Goal: Information Seeking & Learning: Learn about a topic

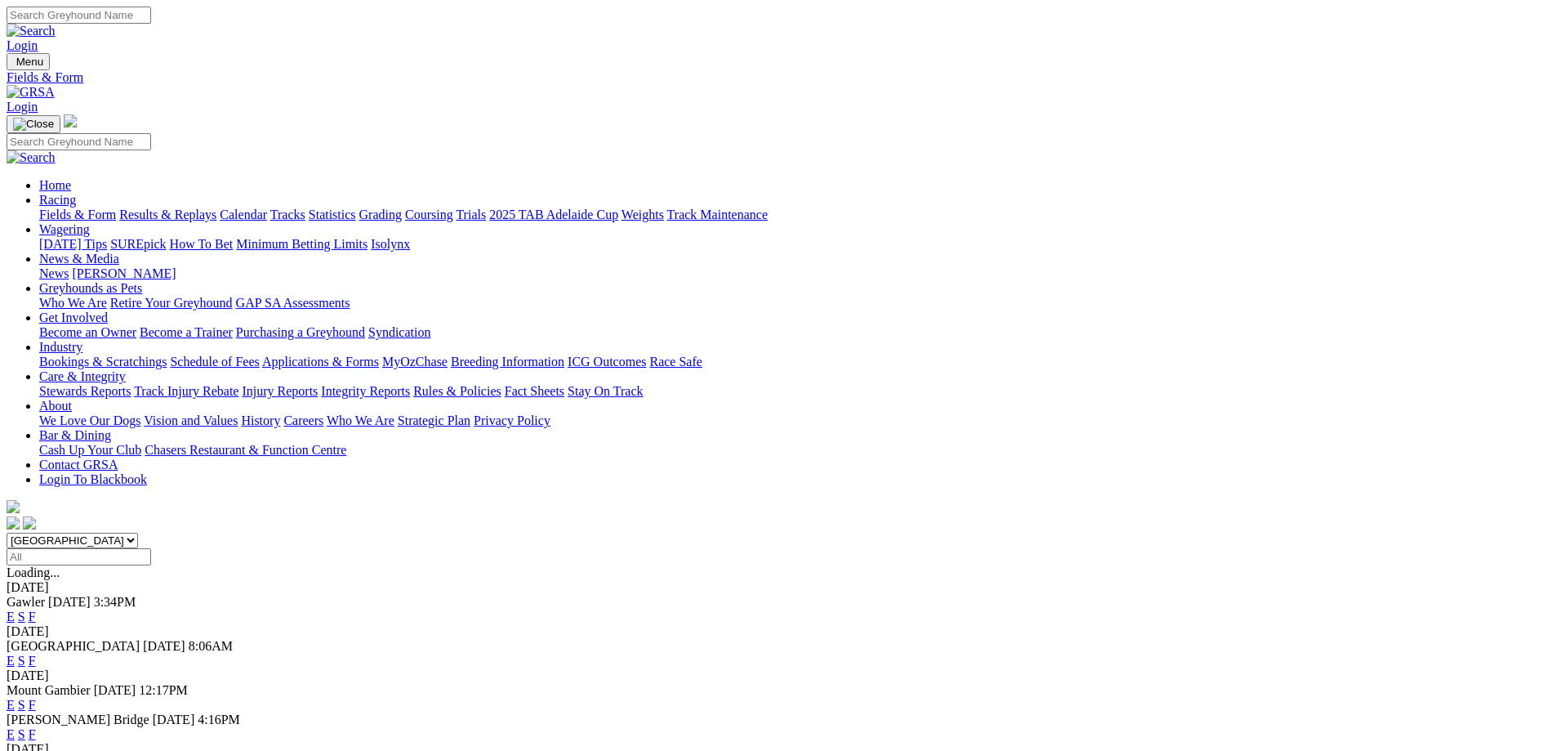
click at [36, 609] on link "F" at bounding box center [32, 616] width 7 height 14
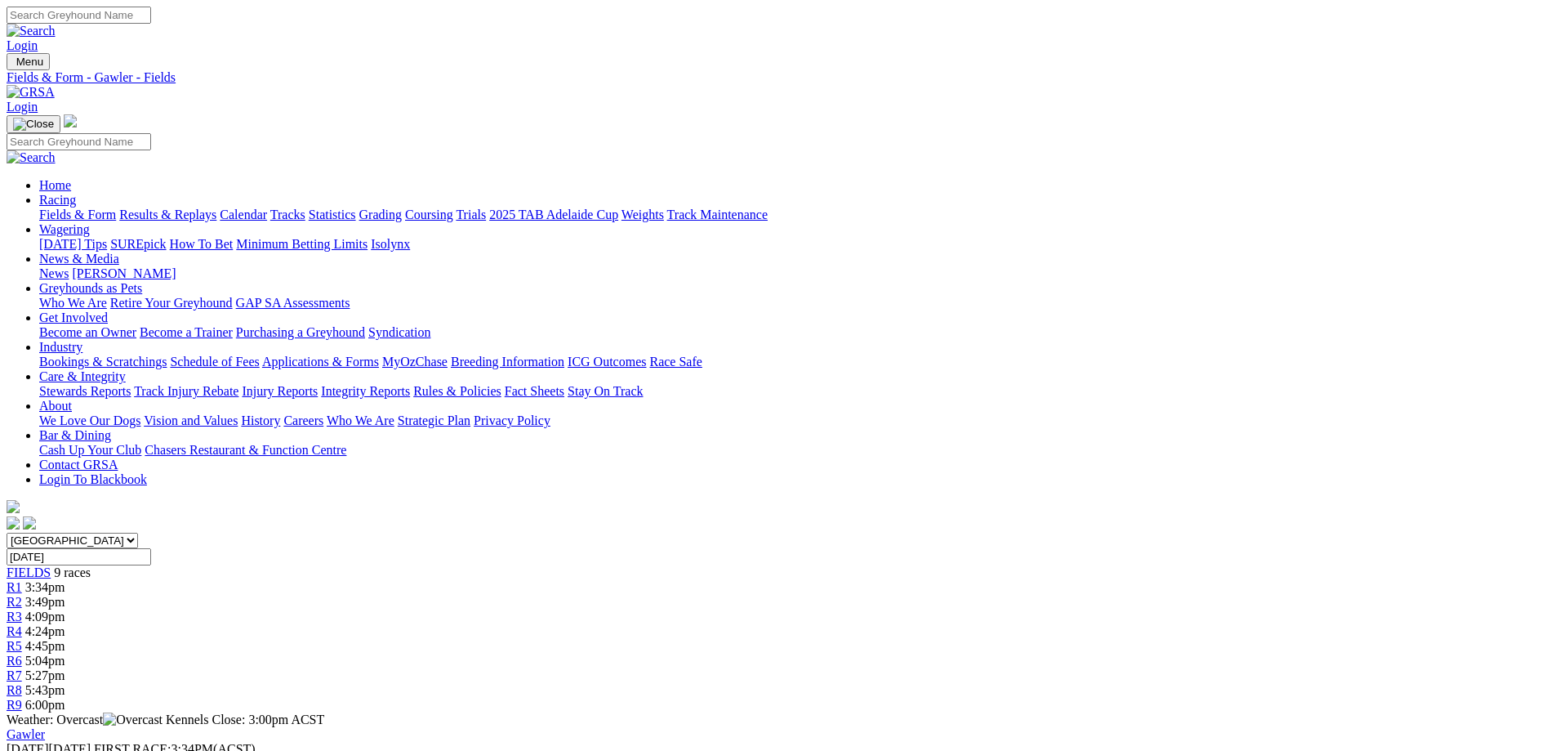
click at [216, 208] on link "Results & Replays" at bounding box center [168, 214] width 97 height 14
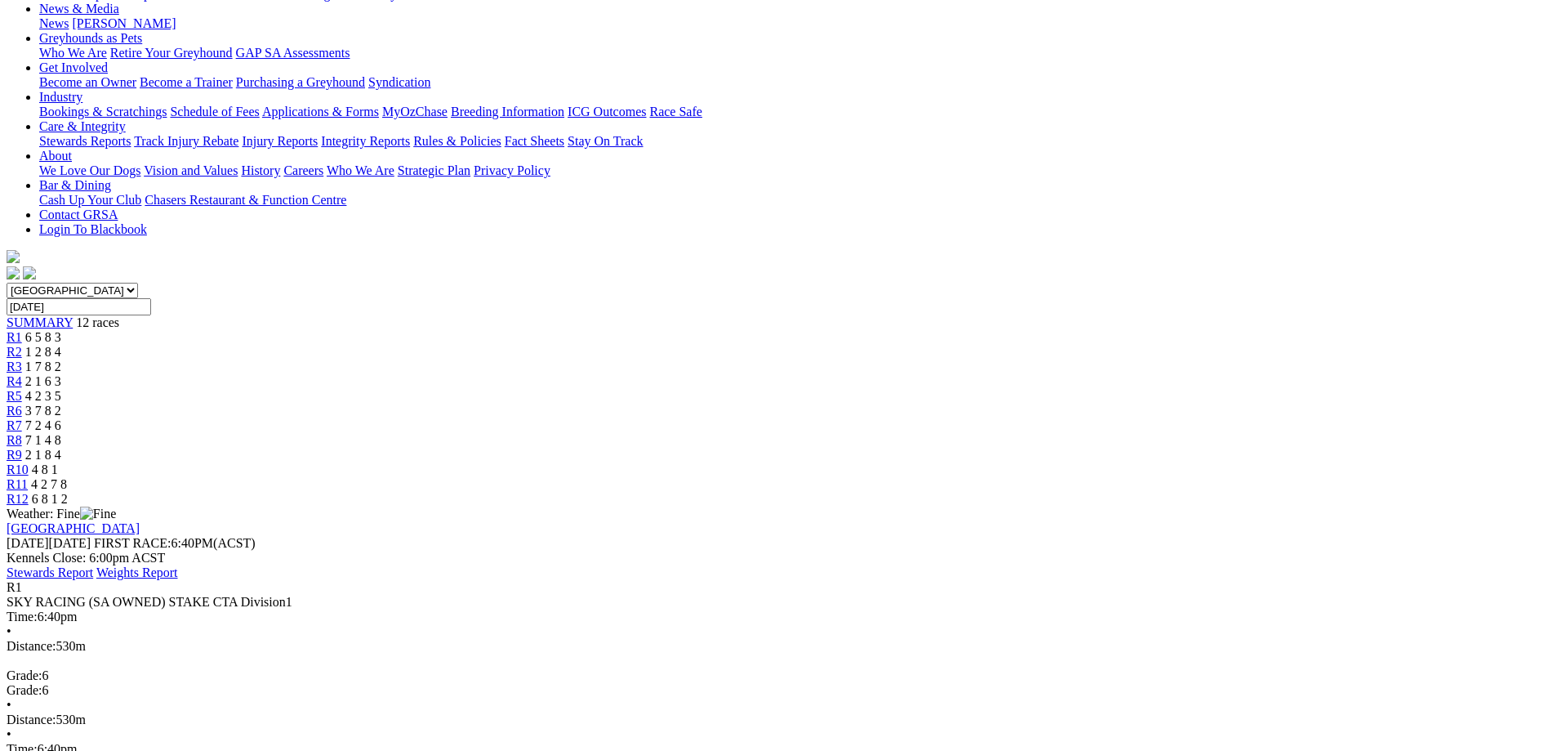
scroll to position [416, 0]
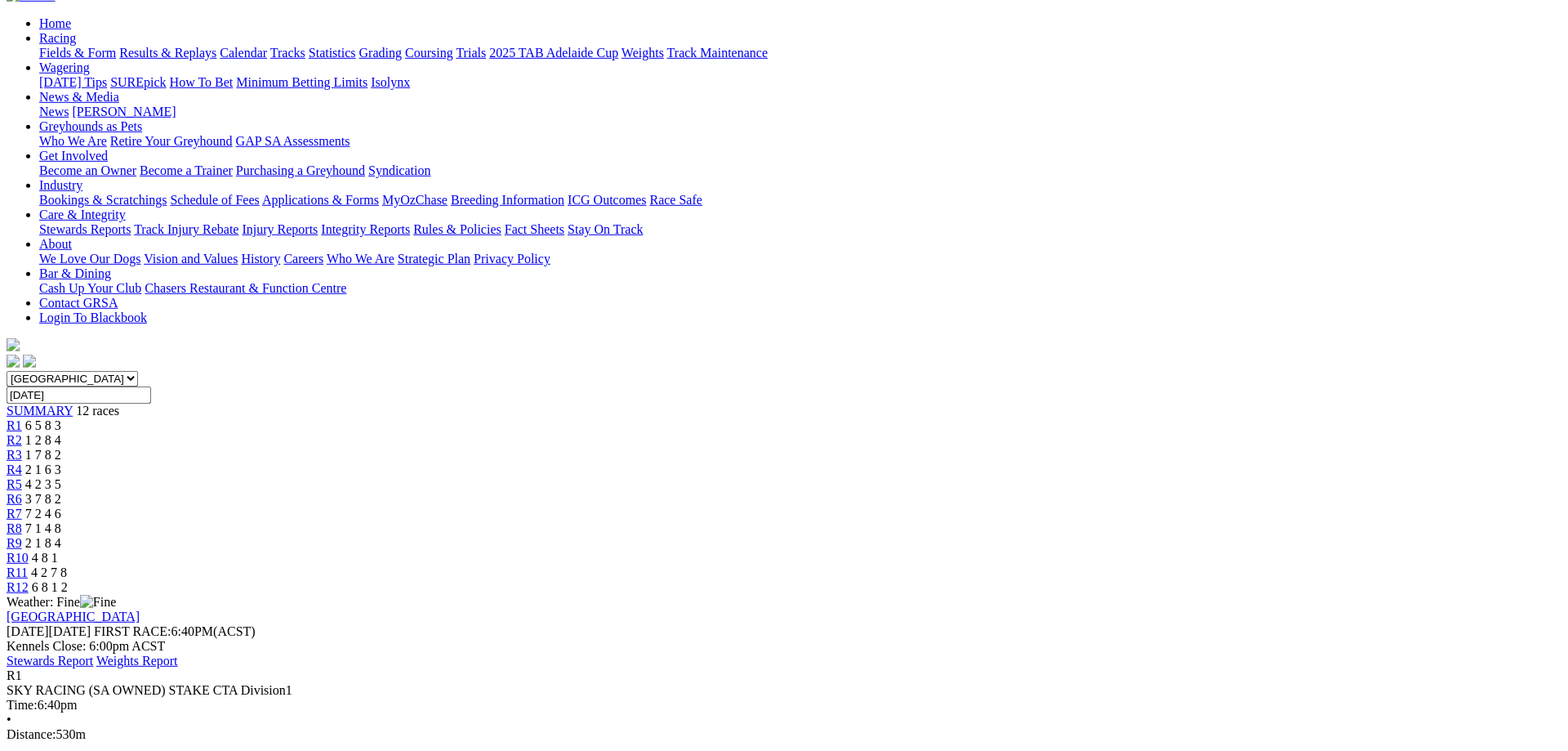
scroll to position [250, 0]
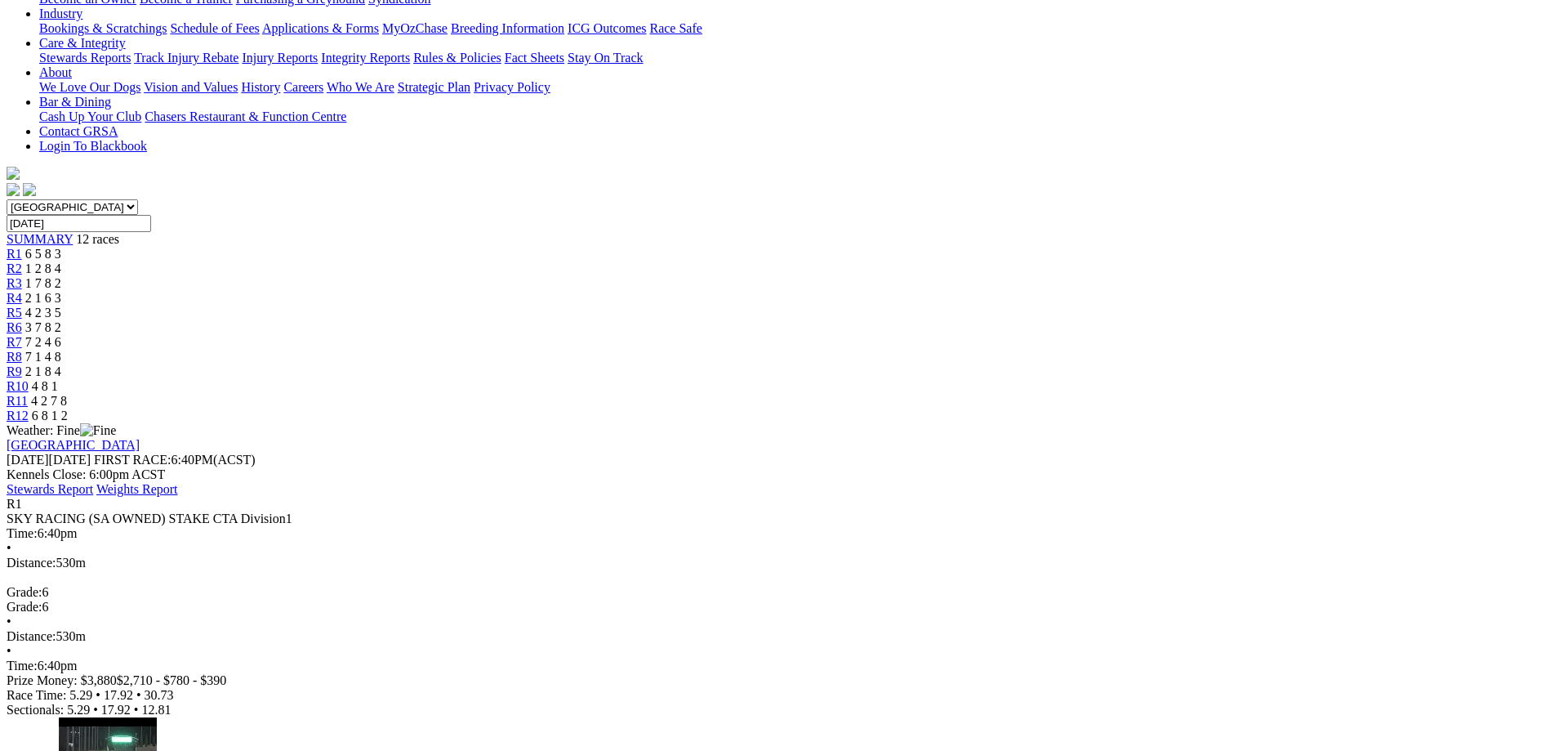
scroll to position [0, 0]
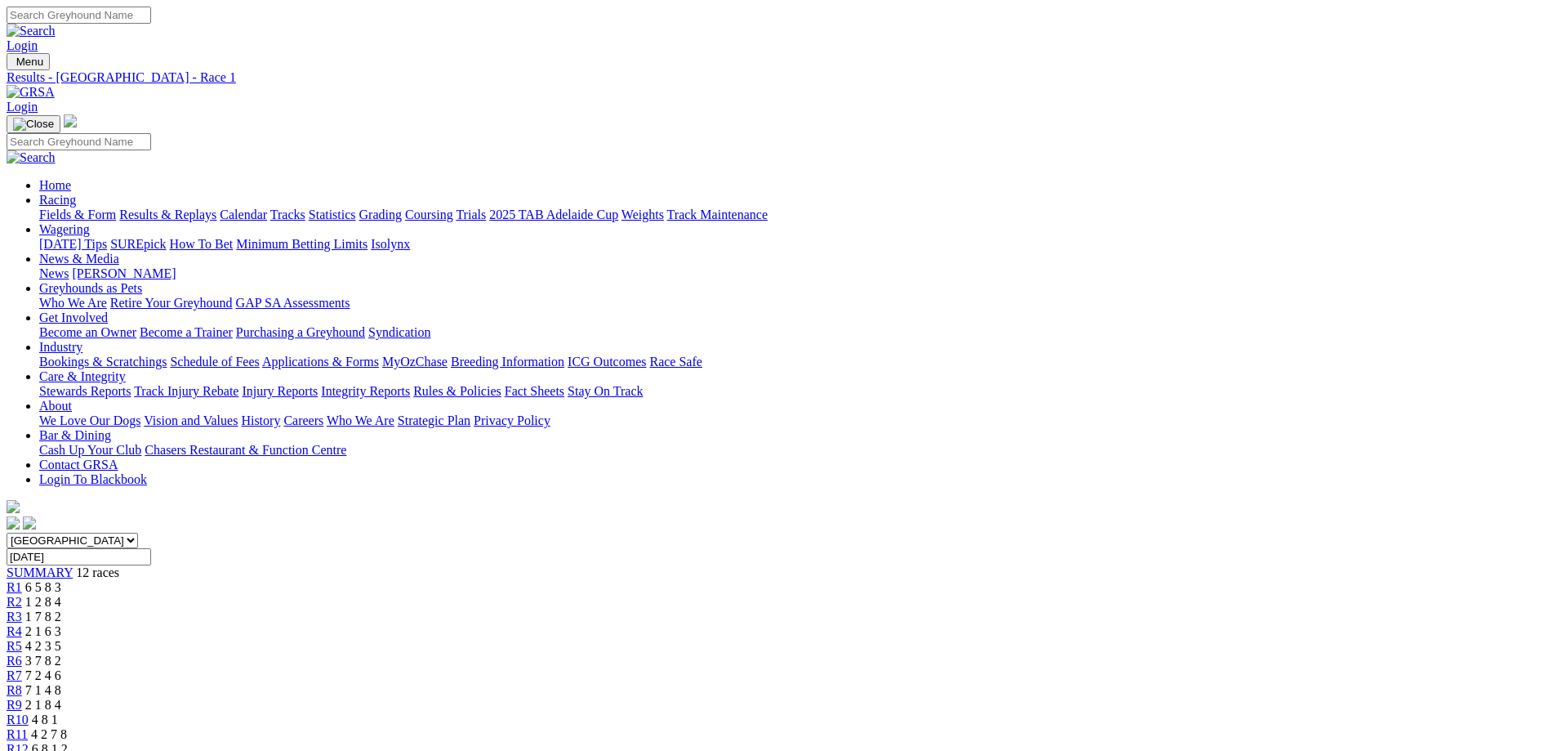
click at [453, 208] on link "Coursing" at bounding box center [429, 214] width 48 height 14
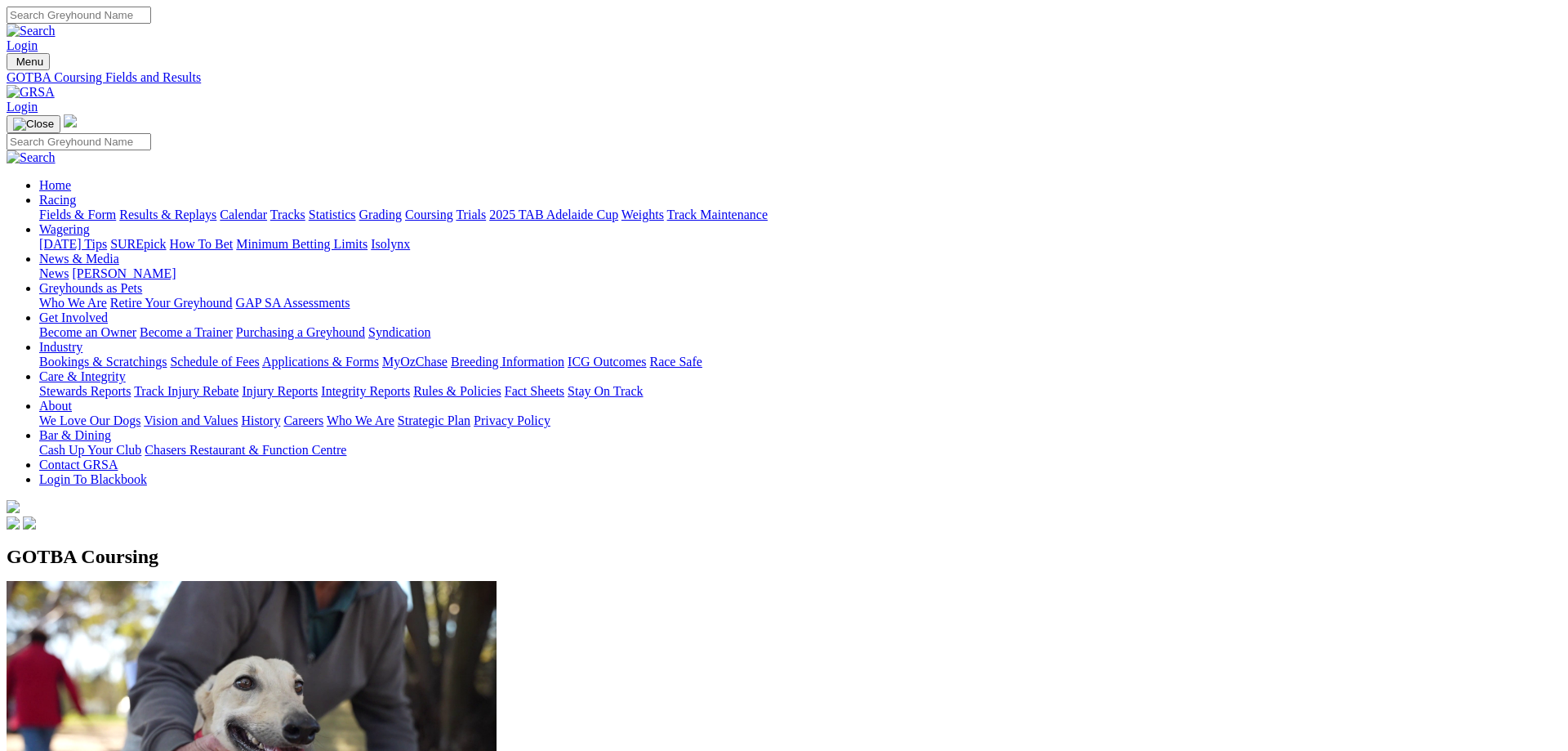
click at [401, 208] on link "Grading" at bounding box center [381, 214] width 43 height 14
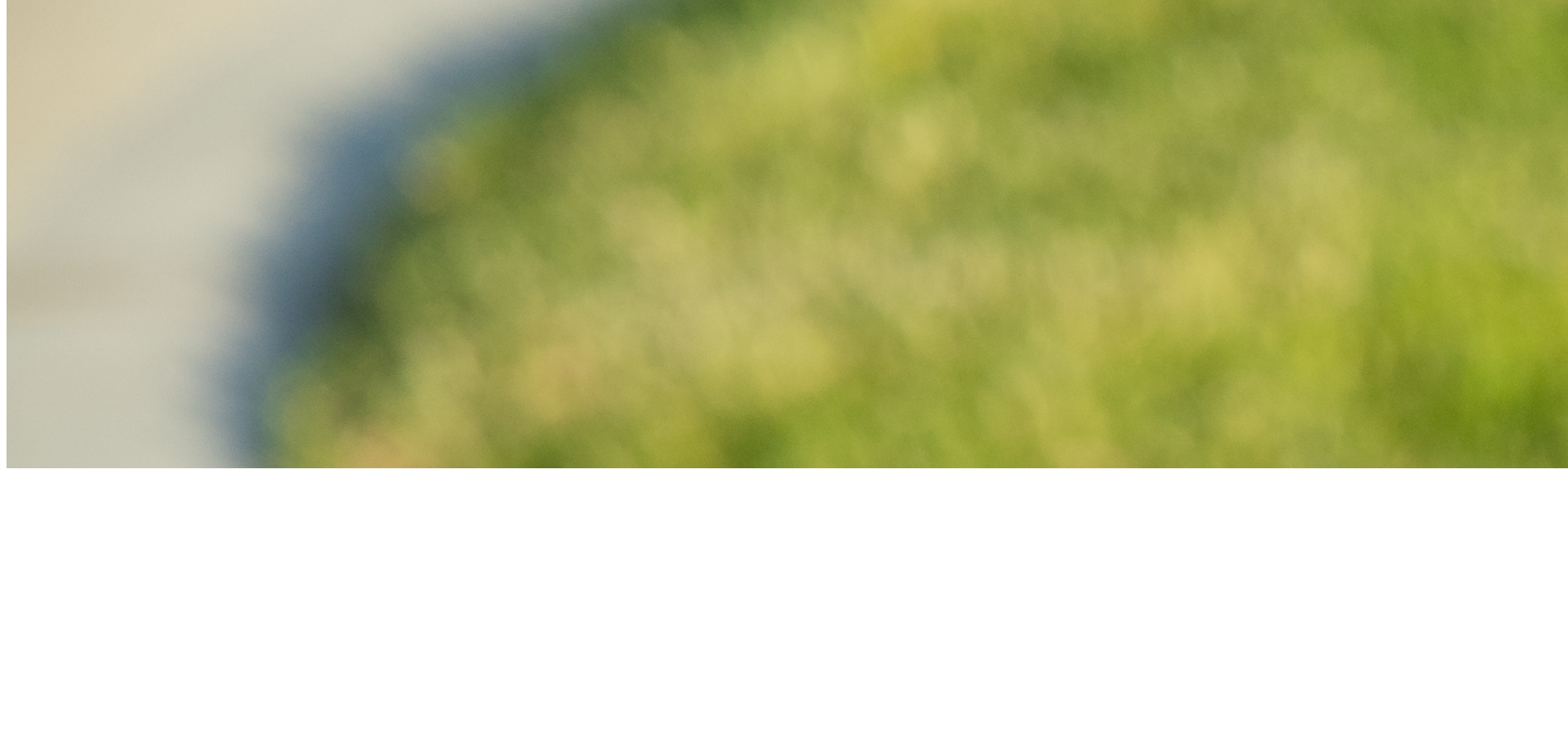
scroll to position [917, 0]
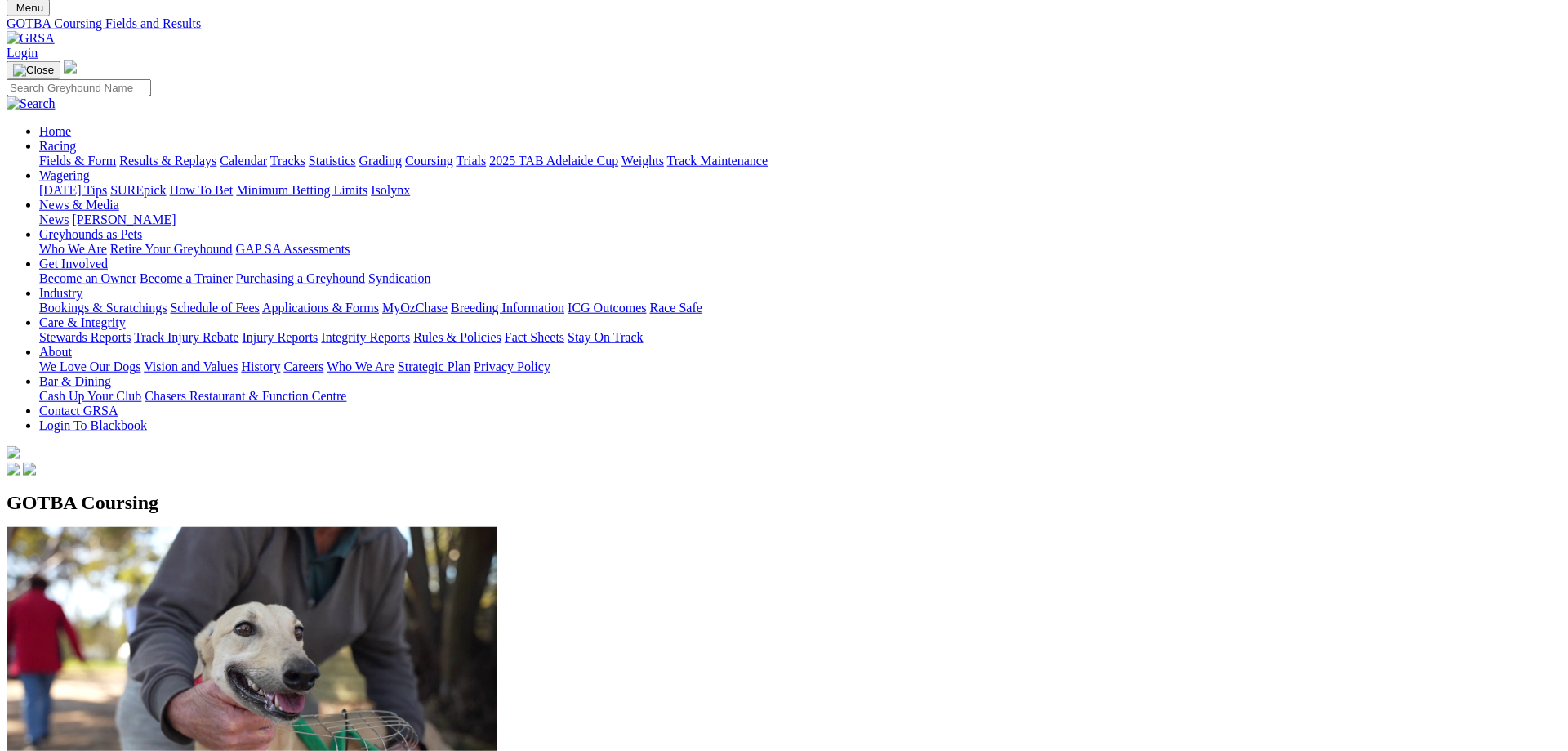
scroll to position [83, 0]
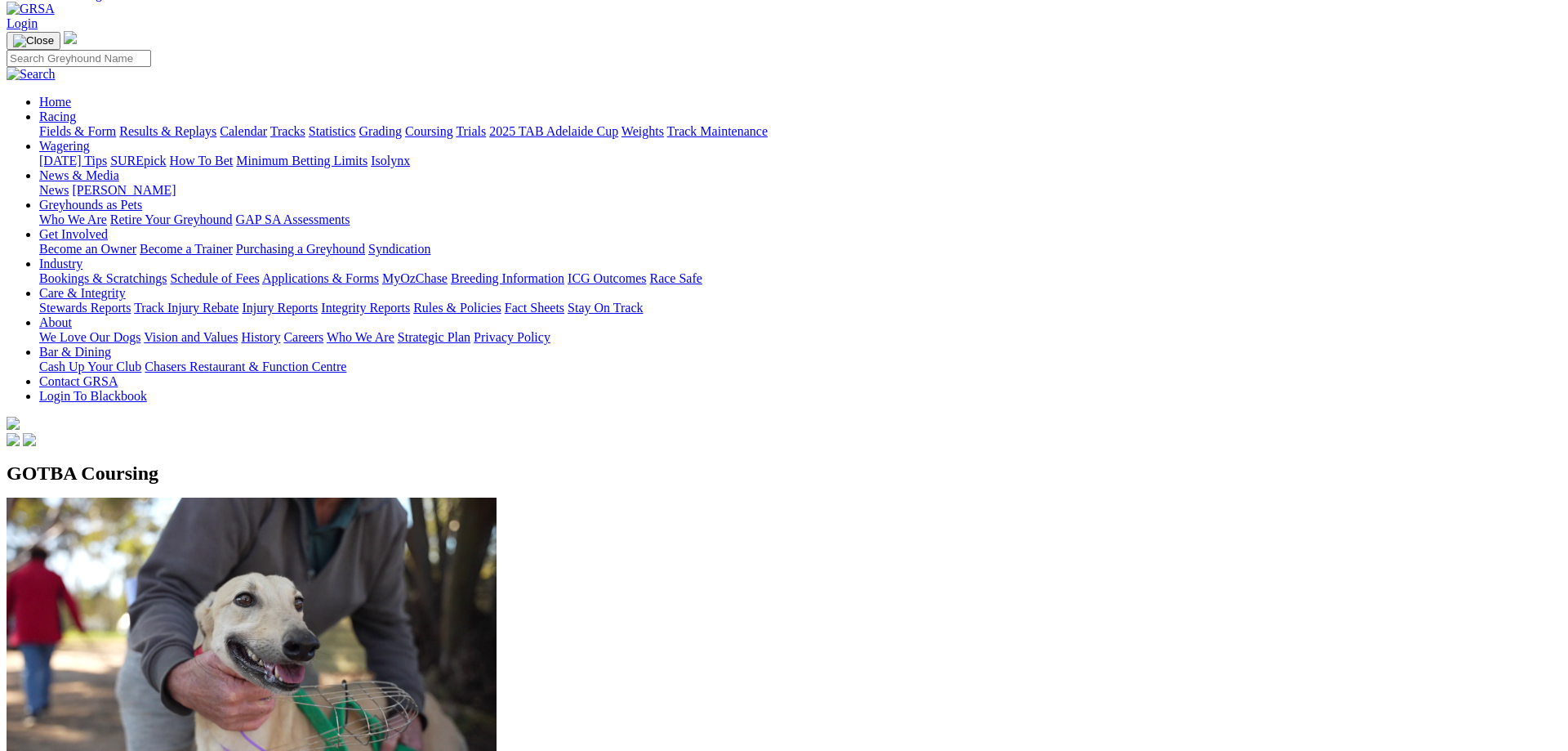
click at [116, 124] on link "Fields & Form" at bounding box center [77, 131] width 77 height 14
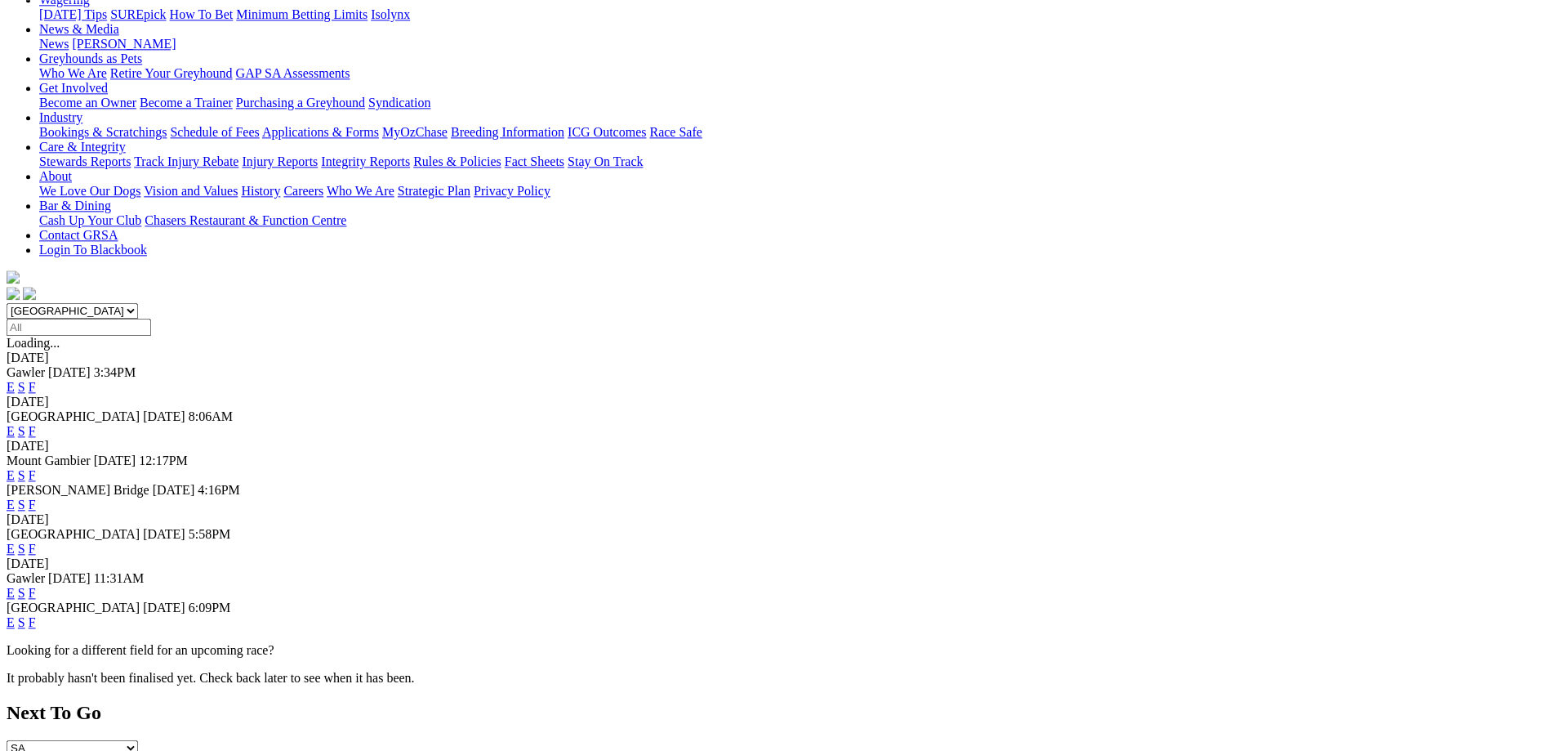
scroll to position [250, 0]
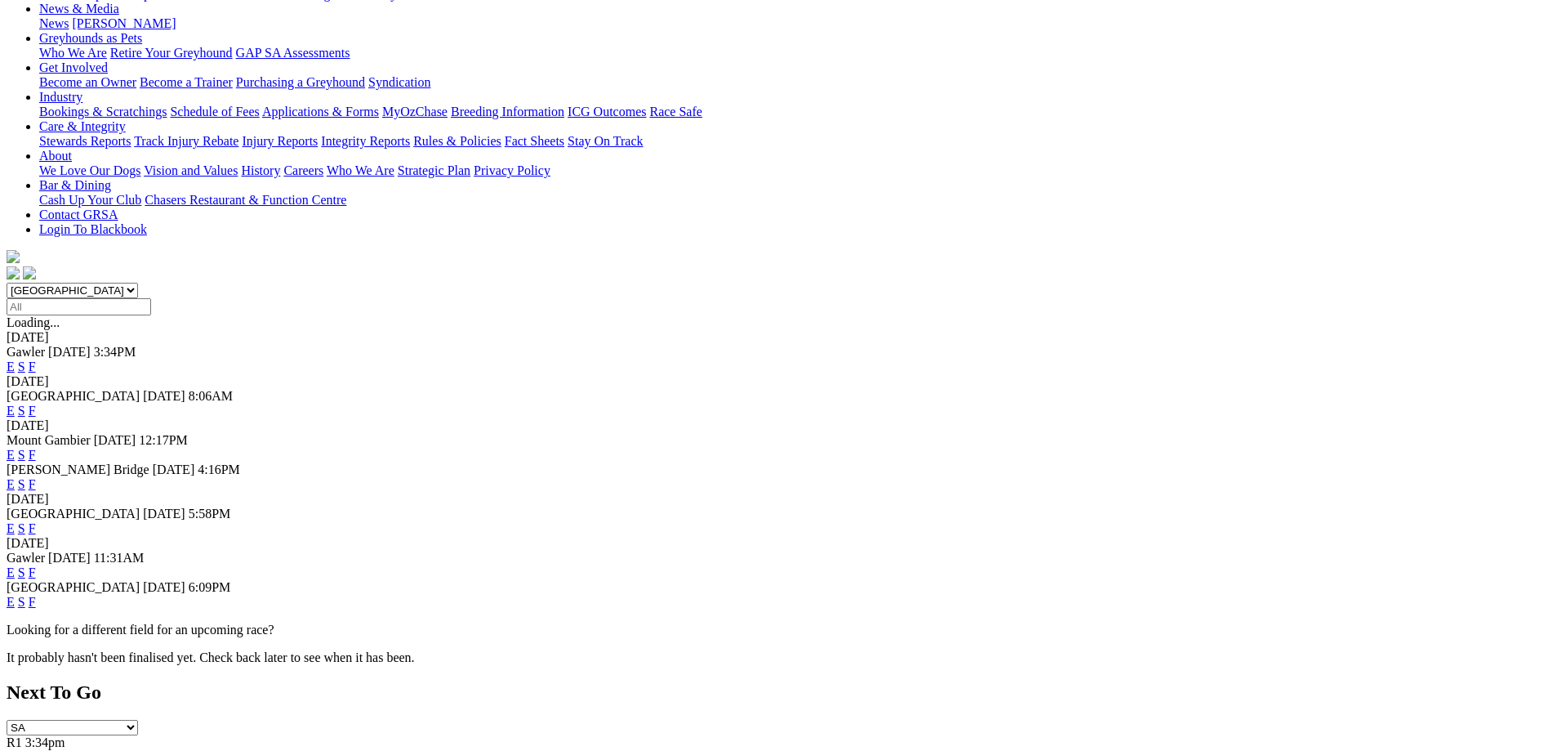
click at [36, 521] on link "F" at bounding box center [32, 528] width 7 height 14
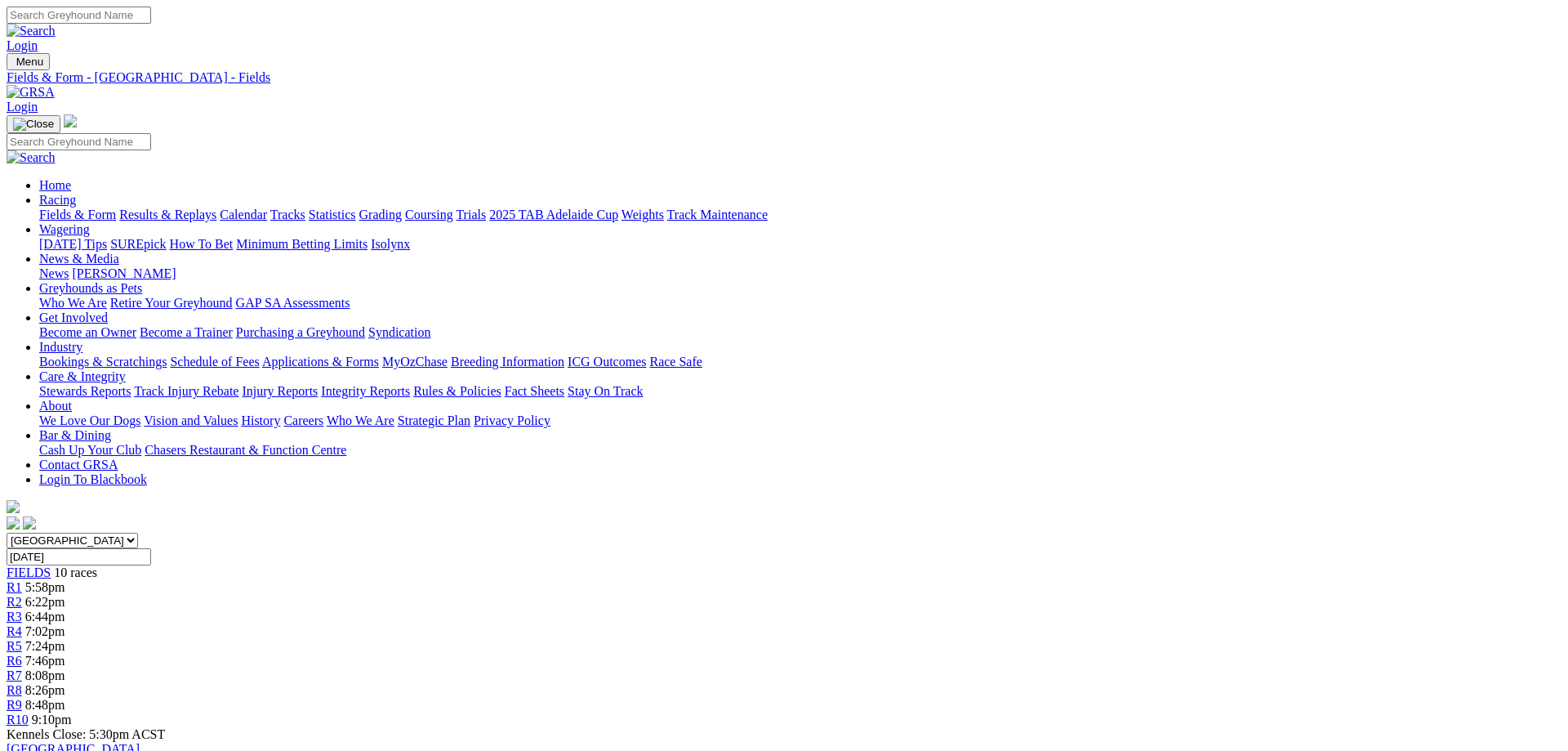
click at [22, 609] on link "R3" at bounding box center [14, 616] width 16 height 14
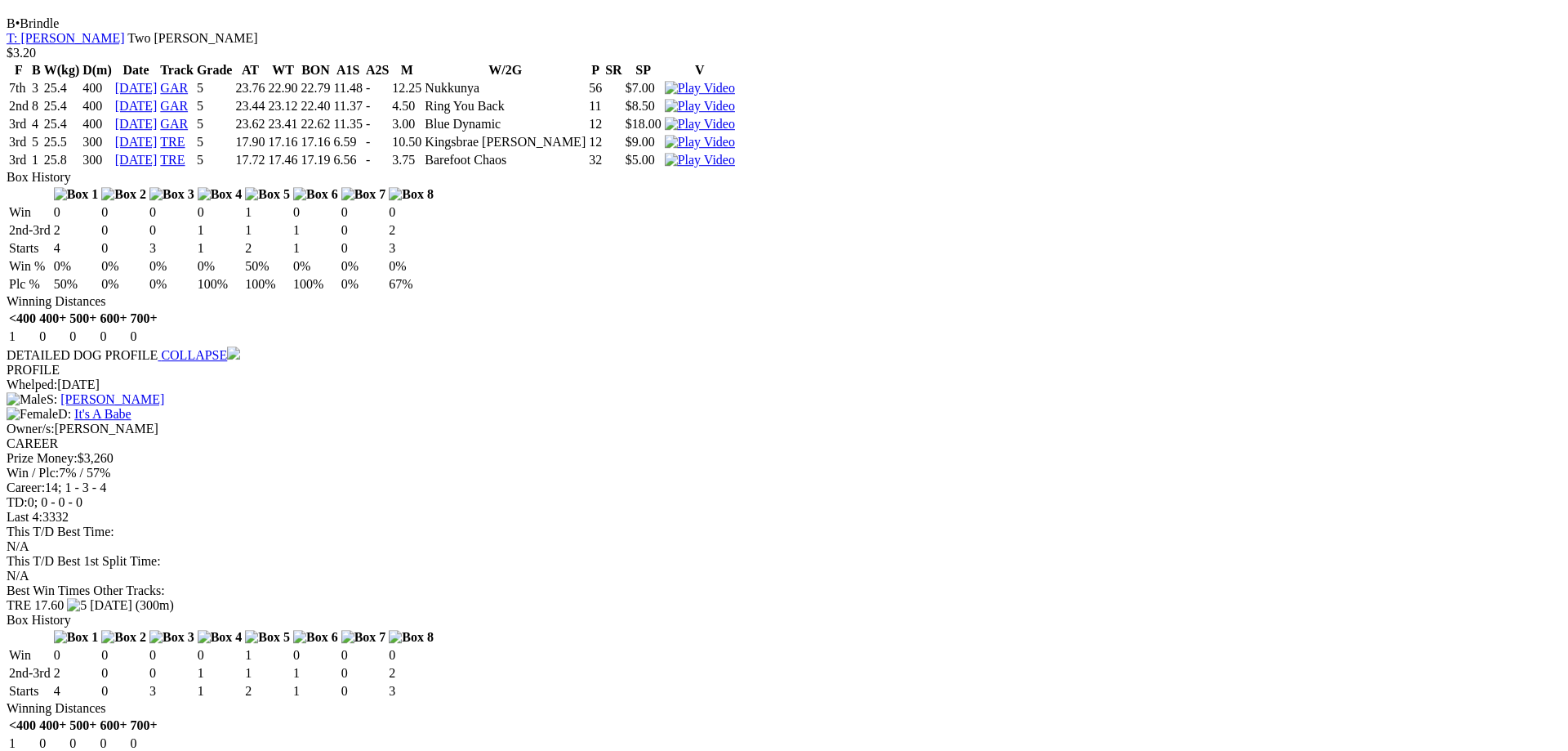
scroll to position [1583, 0]
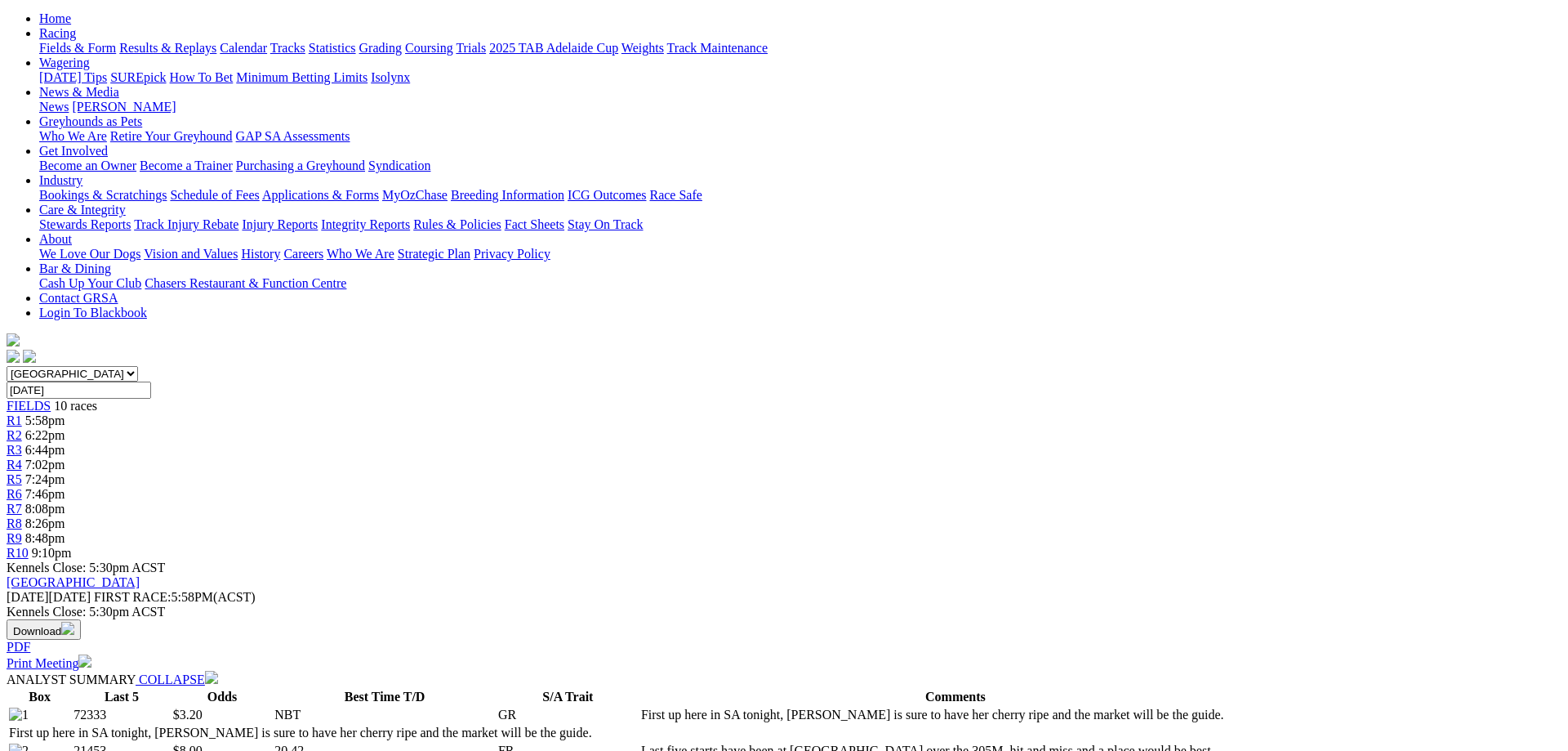
scroll to position [0, 0]
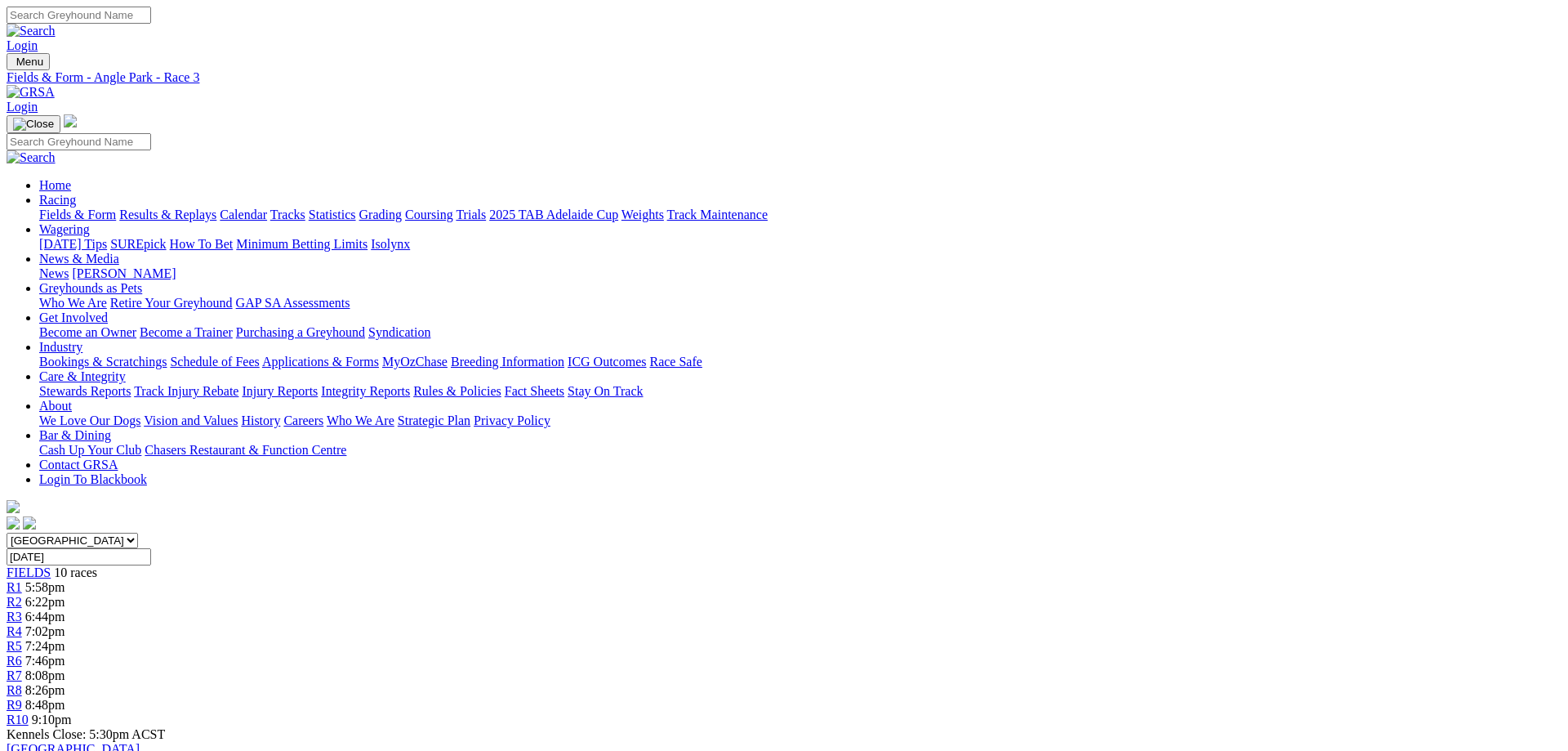
click at [116, 208] on link "Fields & Form" at bounding box center [77, 214] width 77 height 14
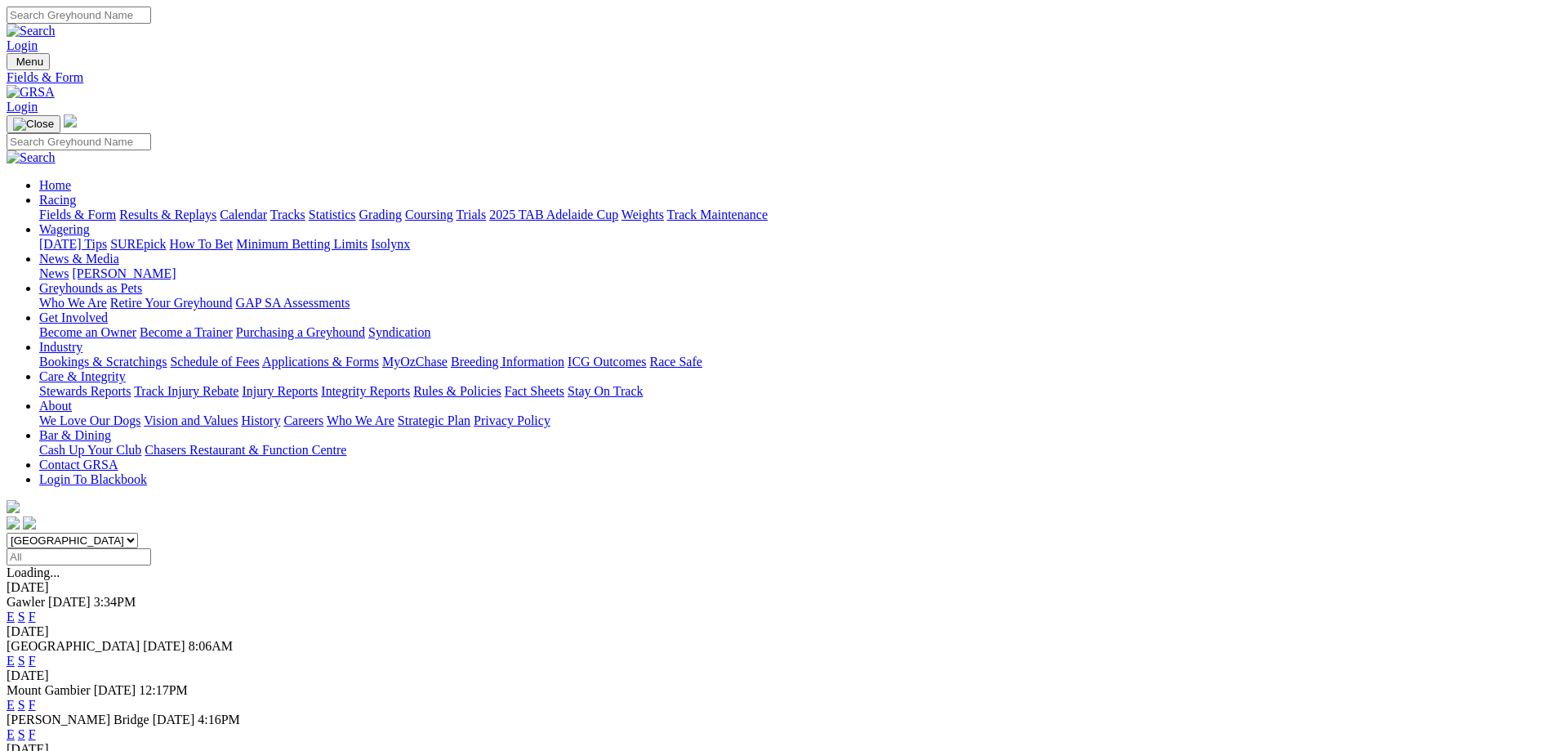
click at [36, 654] on link "F" at bounding box center [32, 660] width 7 height 14
